Goal: Task Accomplishment & Management: Manage account settings

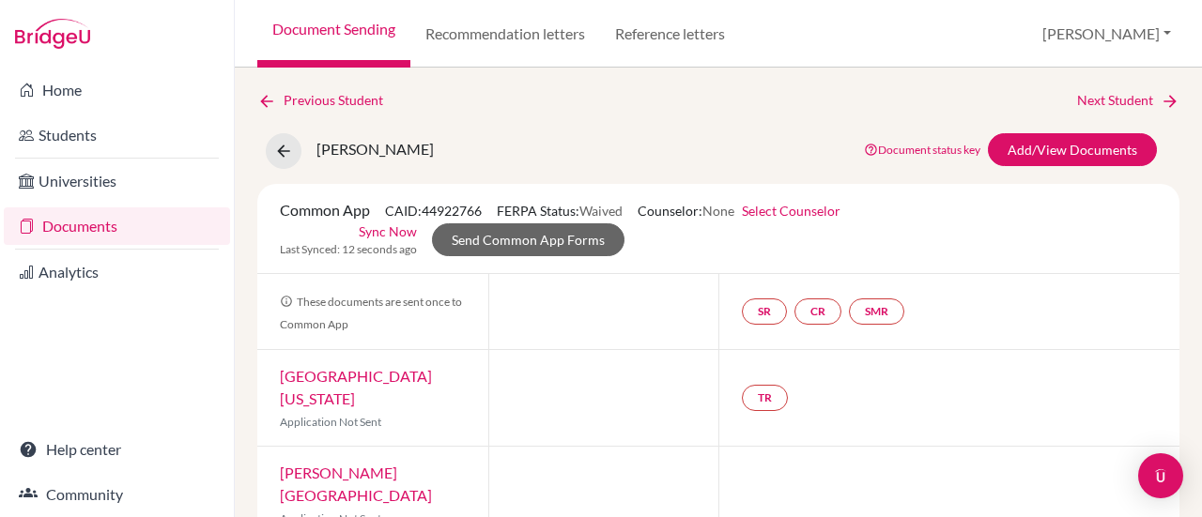
click at [86, 228] on link "Documents" at bounding box center [117, 226] width 226 height 38
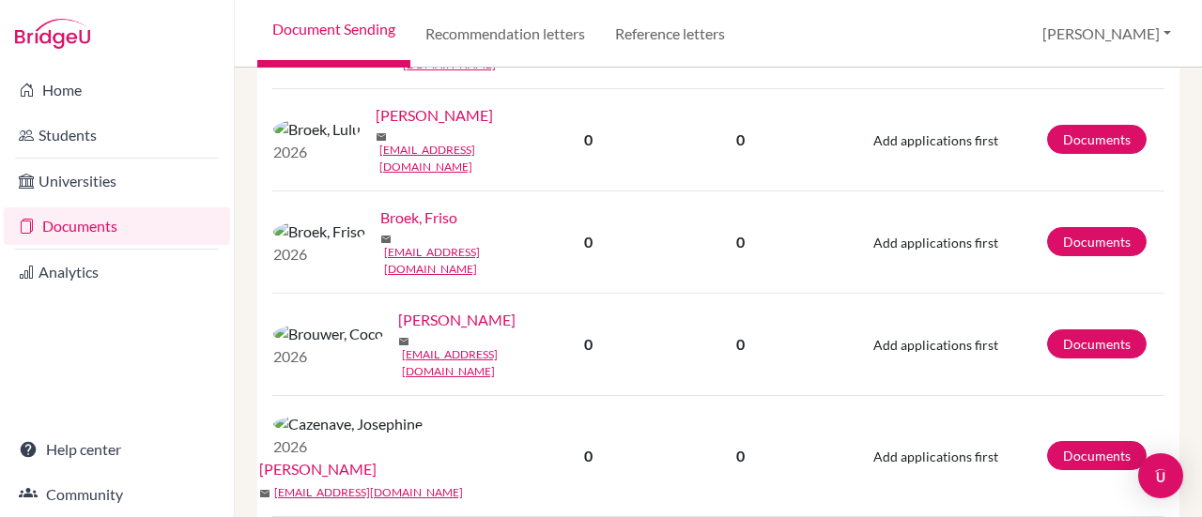
scroll to position [2235, 0]
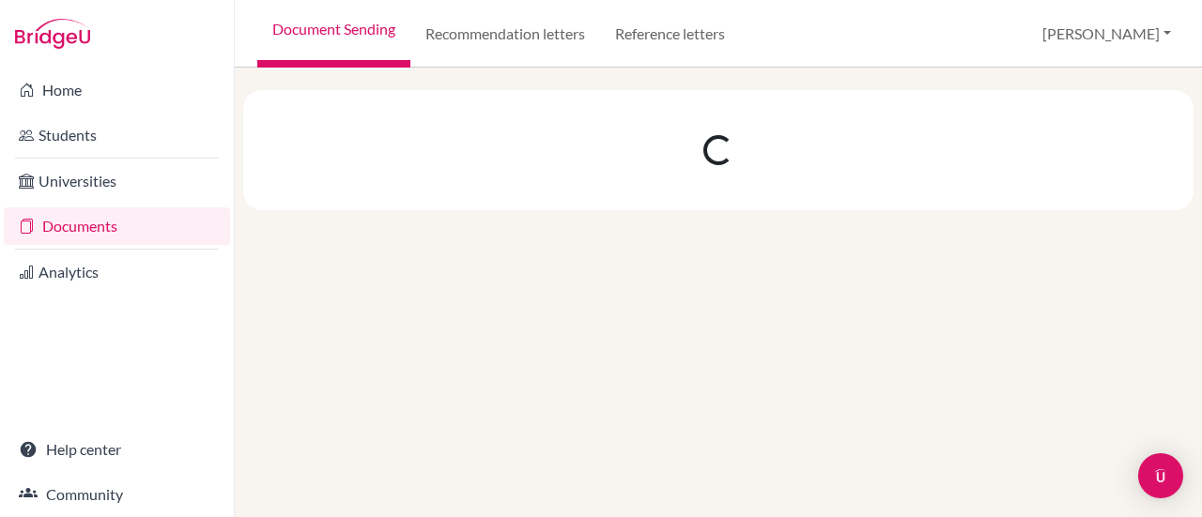
scroll to position [0, 0]
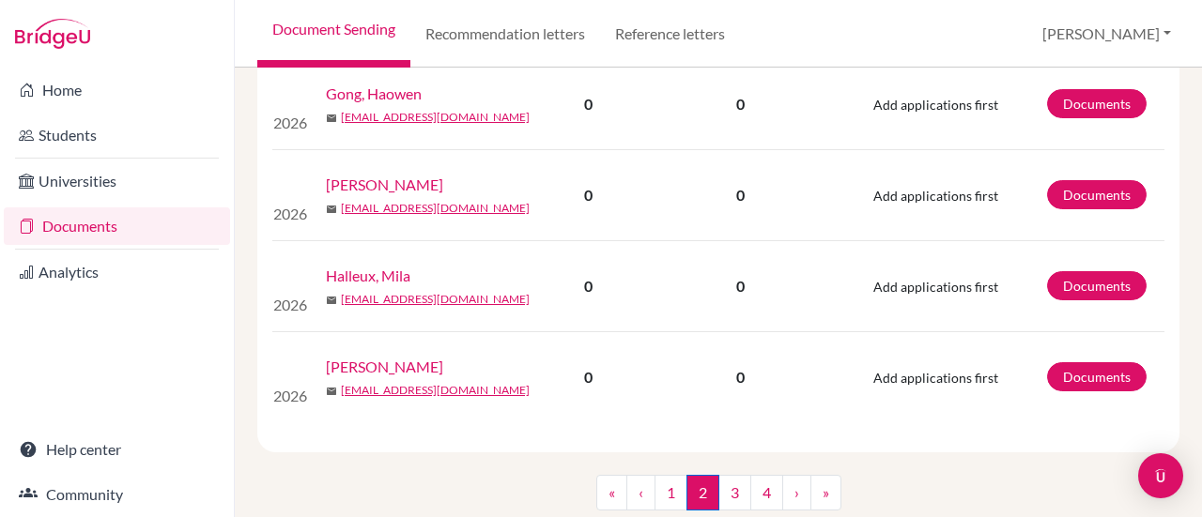
scroll to position [1900, 0]
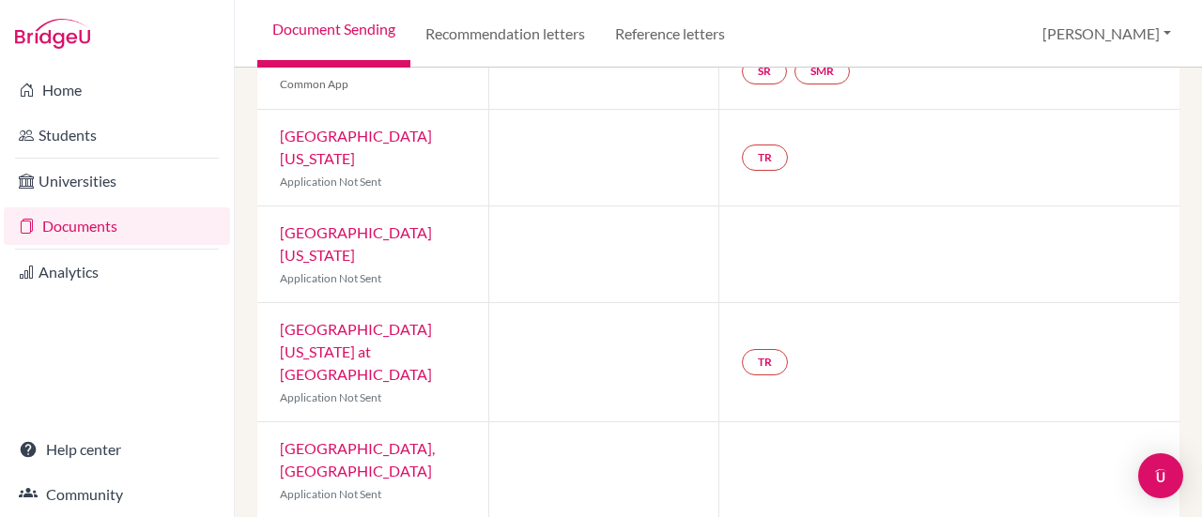
scroll to position [268, 0]
